Goal: Information Seeking & Learning: Learn about a topic

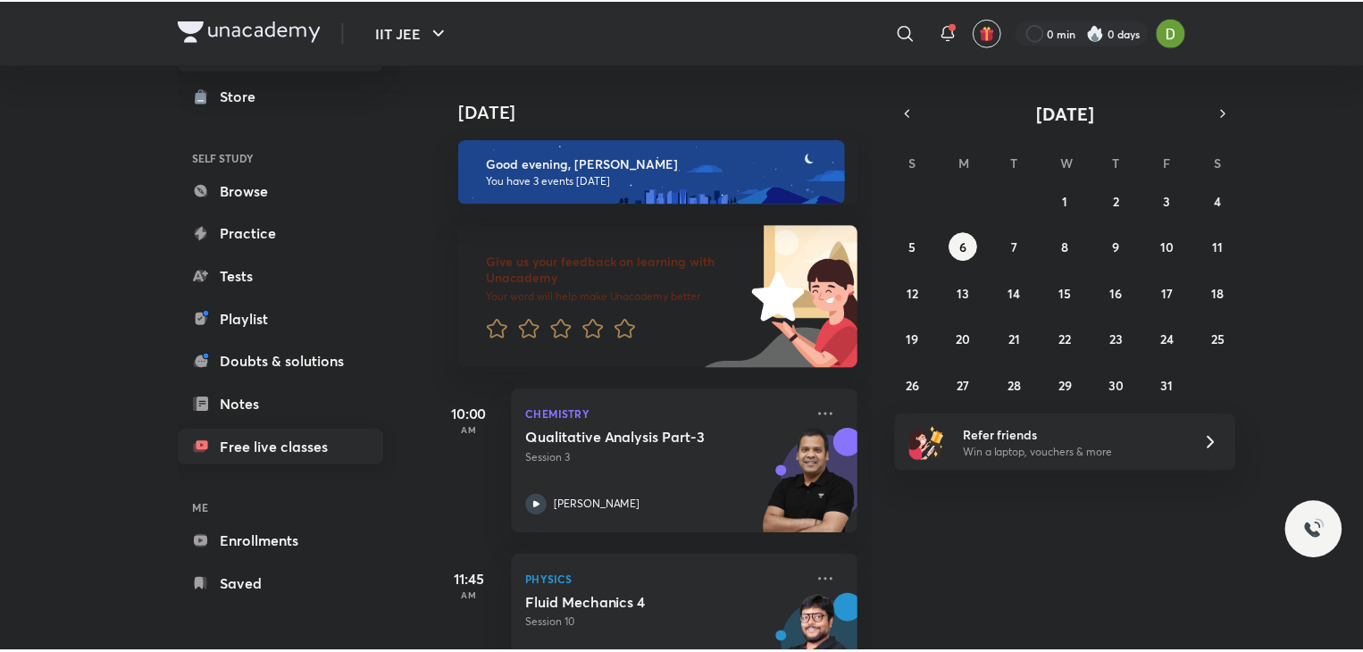
scroll to position [66, 0]
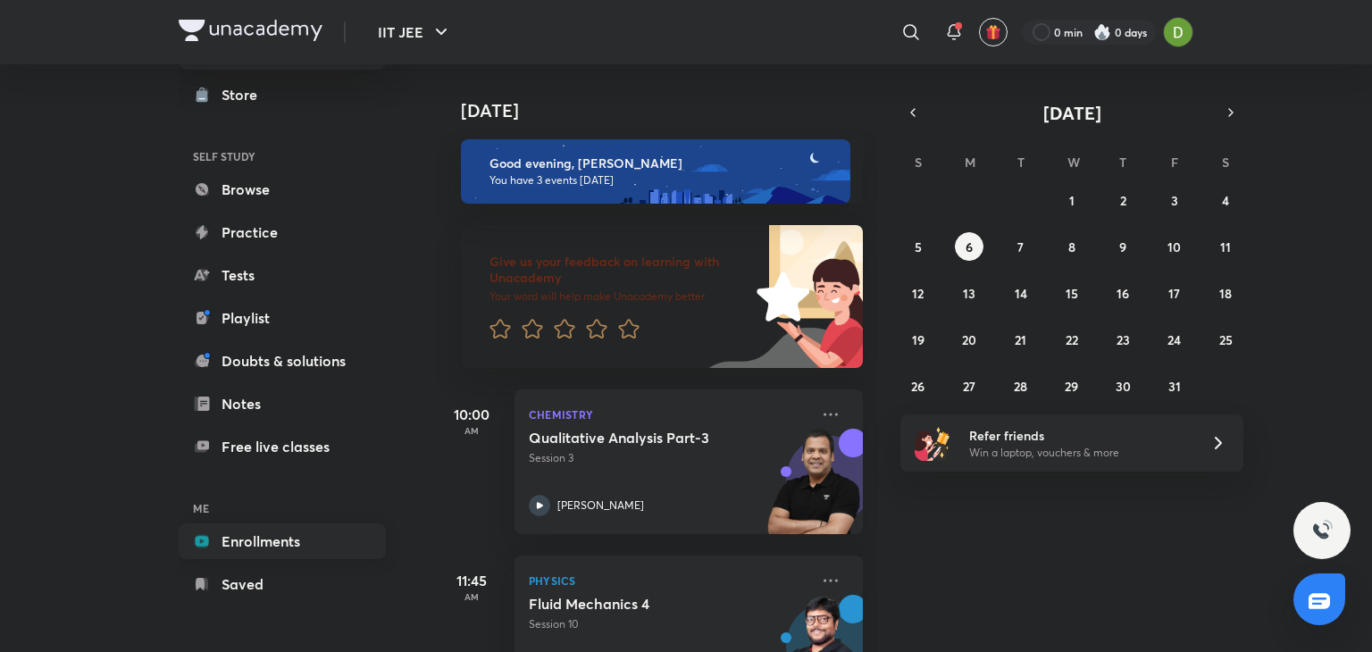
click at [325, 550] on link "Enrollments" at bounding box center [282, 541] width 207 height 36
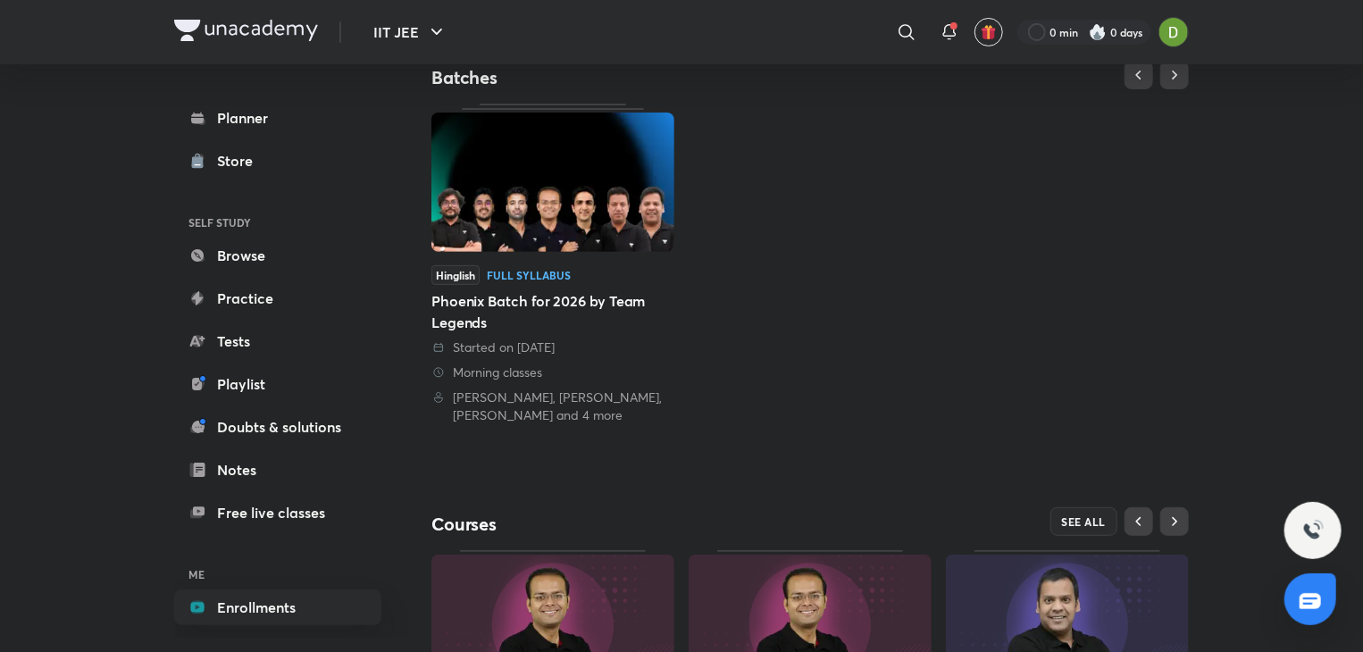
scroll to position [416, 0]
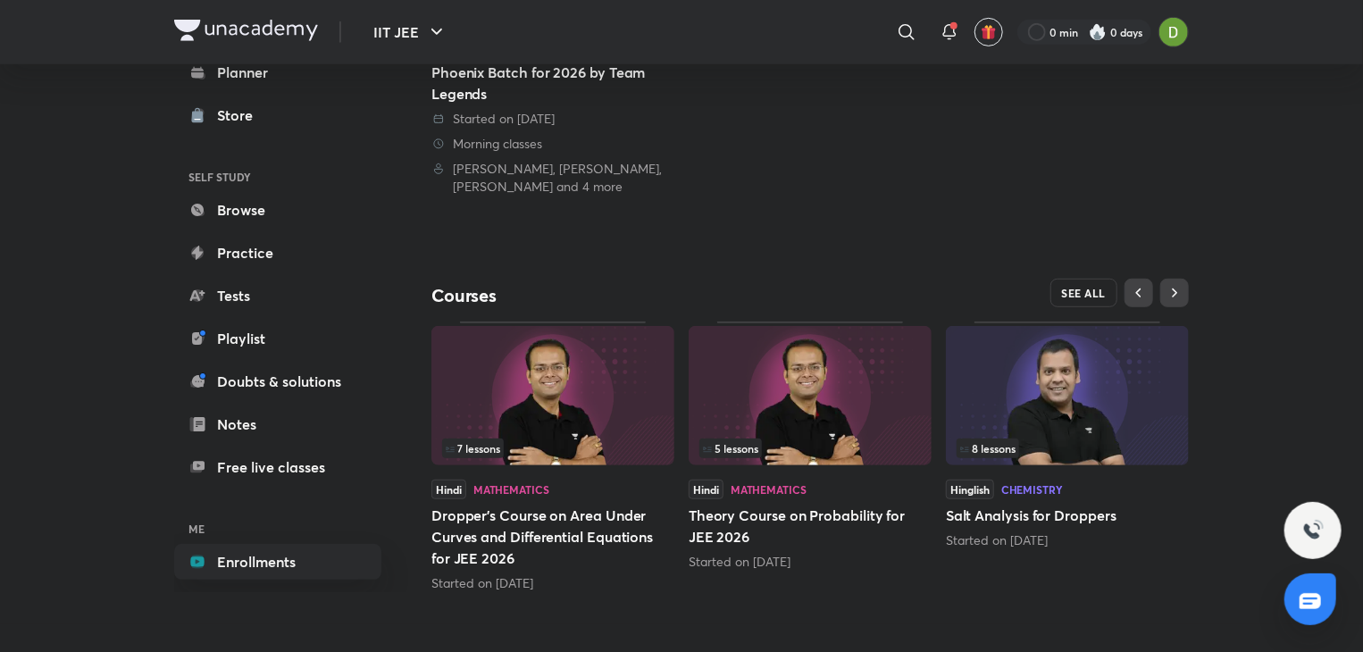
click at [1102, 294] on span "SEE ALL" at bounding box center [1084, 293] width 45 height 13
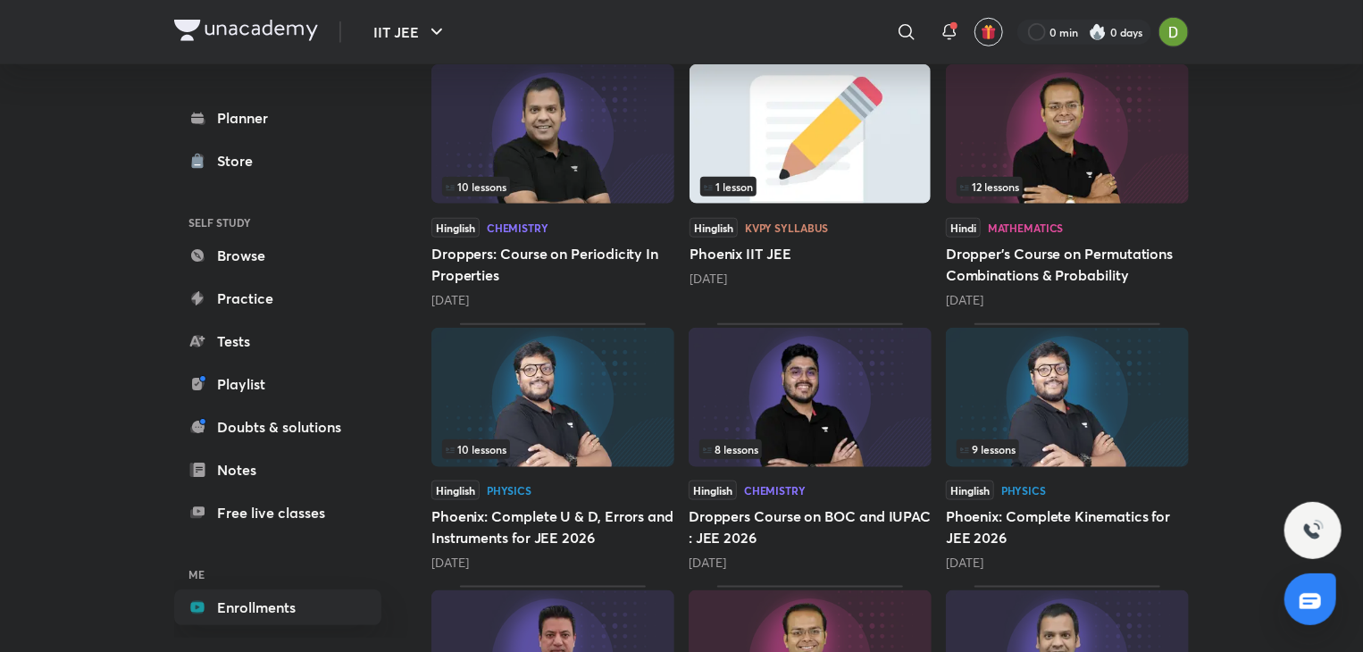
scroll to position [4689, 0]
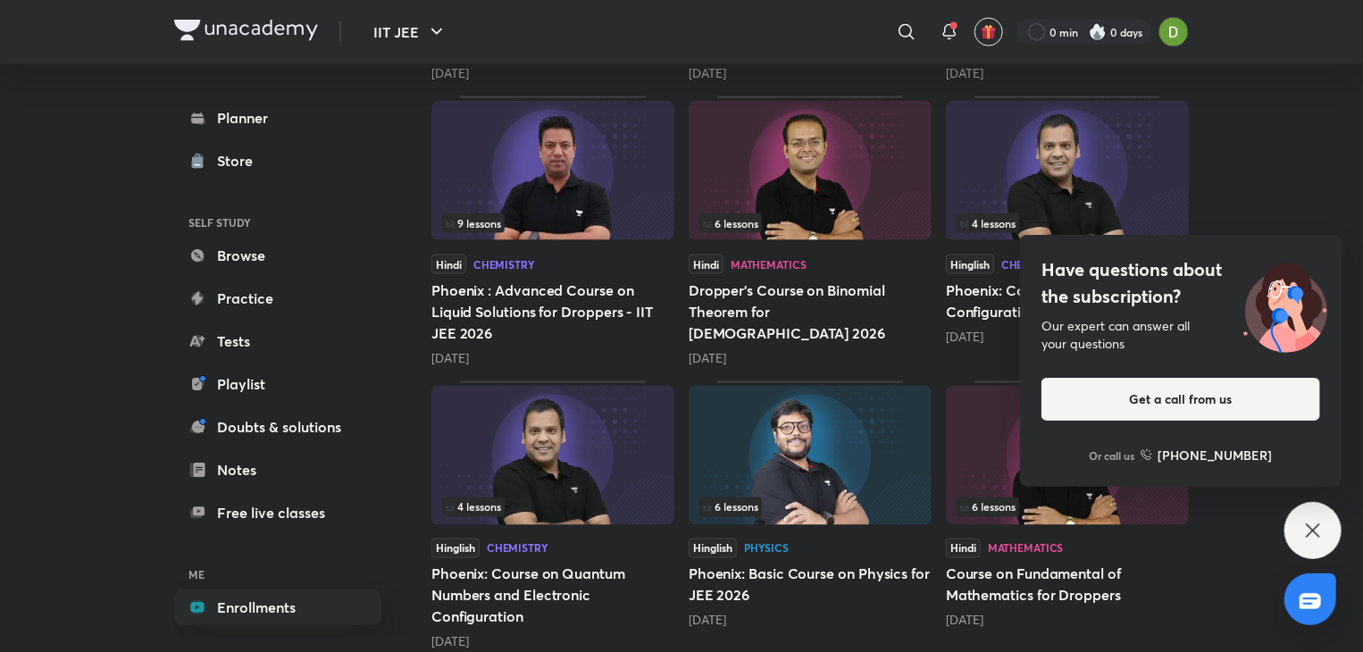
click at [1307, 529] on icon at bounding box center [1312, 530] width 21 height 21
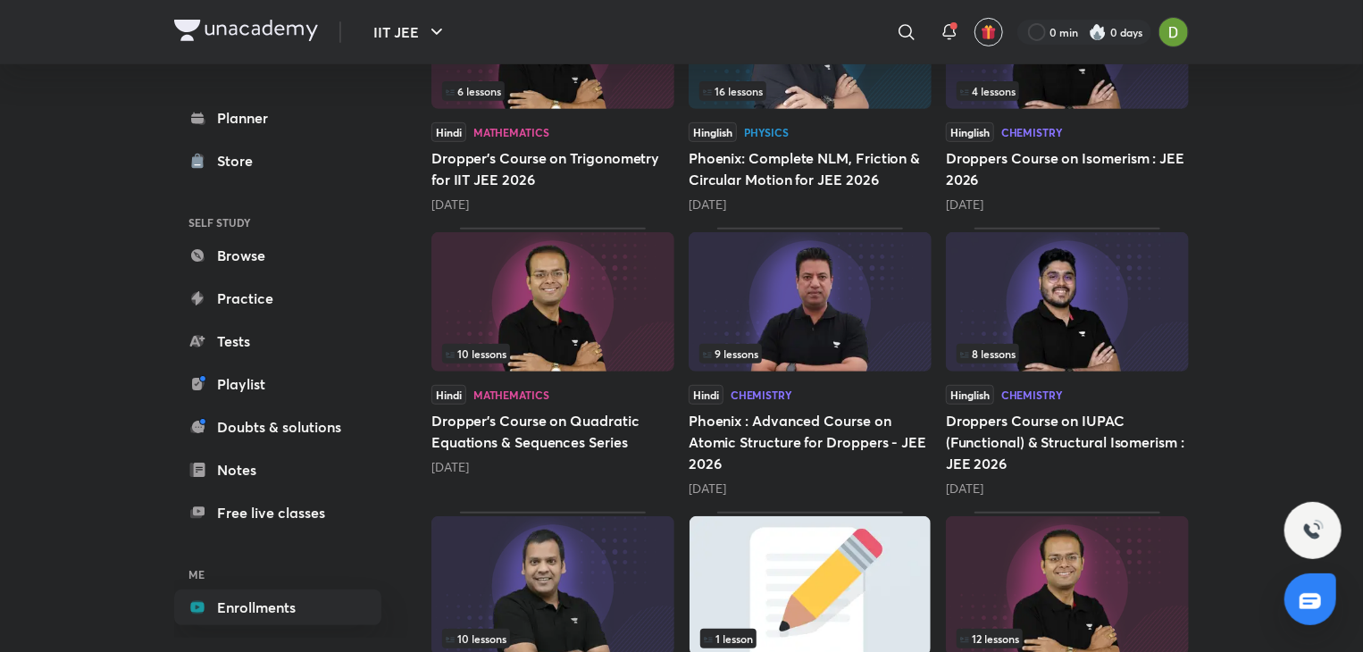
scroll to position [3706, 0]
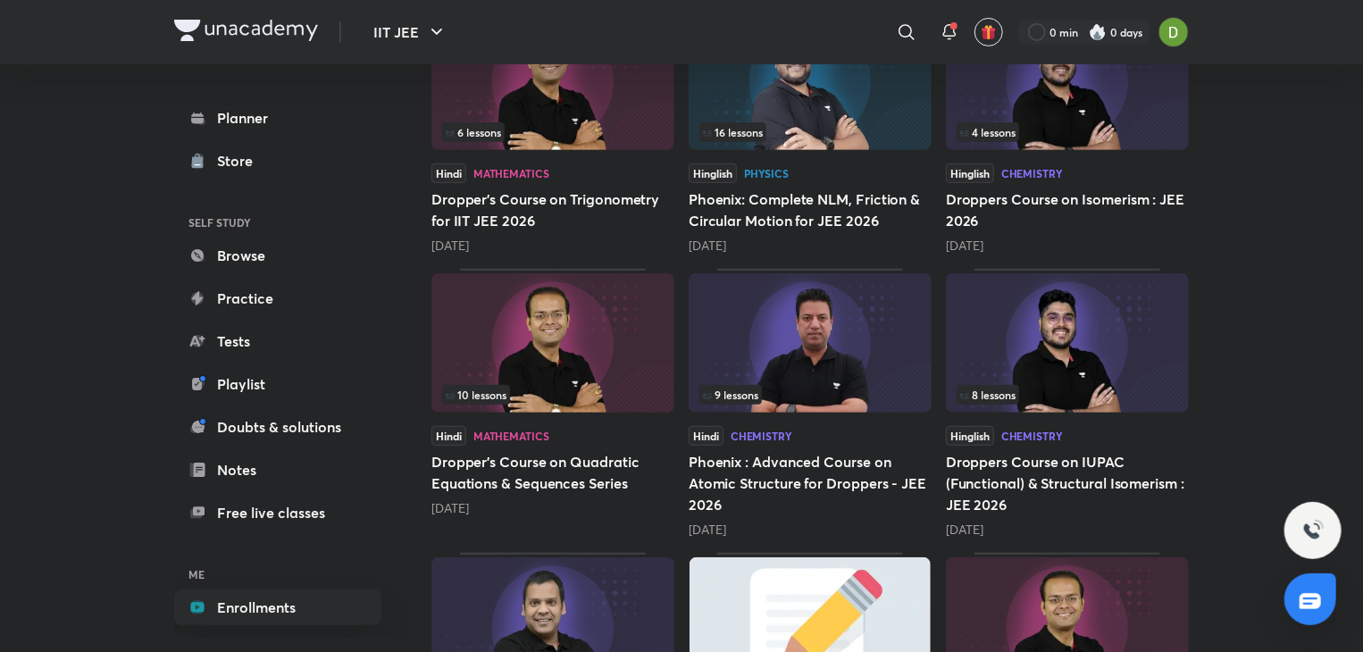
click at [1034, 302] on img at bounding box center [1067, 342] width 243 height 139
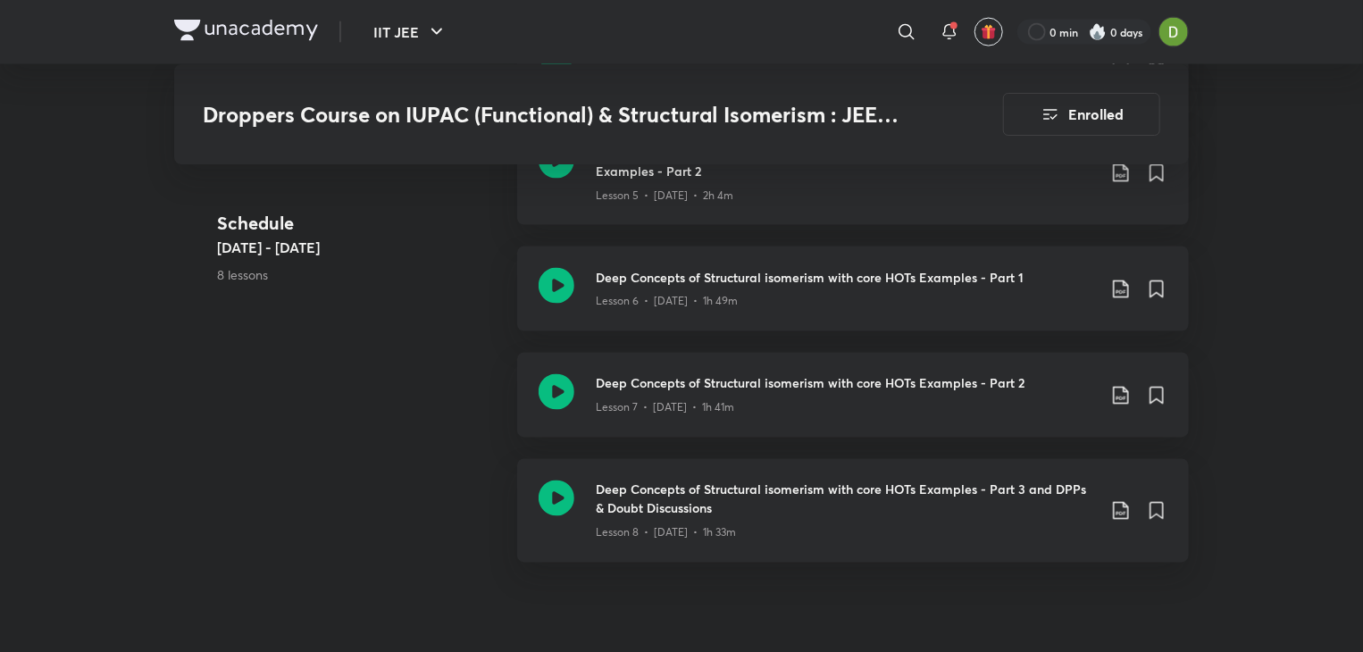
scroll to position [1429, 0]
